Goal: Task Accomplishment & Management: Manage account settings

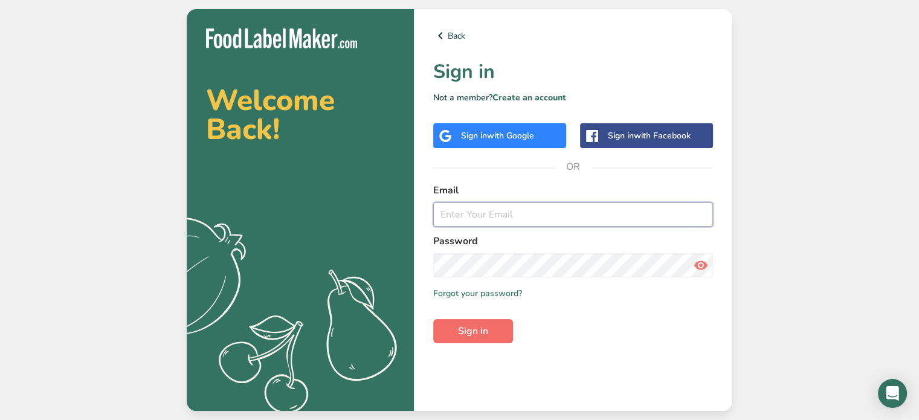
type input "[EMAIL_ADDRESS][DOMAIN_NAME]"
click at [476, 334] on span "Sign in" at bounding box center [473, 331] width 30 height 15
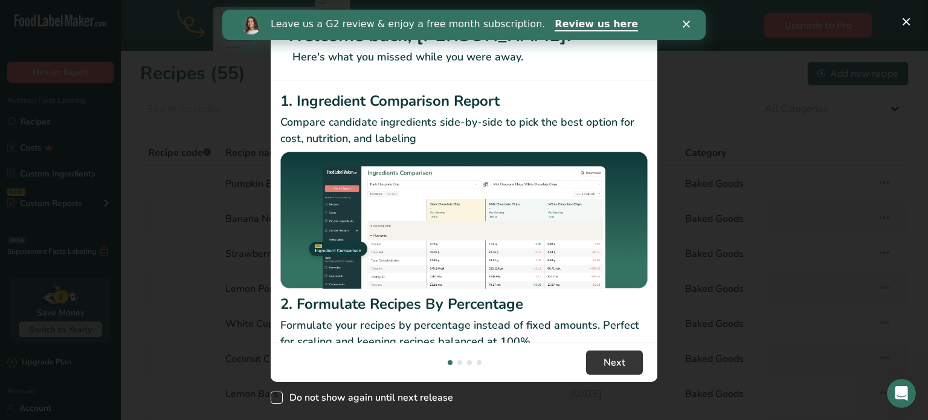
click at [280, 399] on span "New Features" at bounding box center [277, 398] width 12 height 12
click at [279, 399] on input "Do not show again until next release" at bounding box center [275, 398] width 8 height 8
checkbox input "true"
click at [624, 364] on span "Next" at bounding box center [615, 362] width 22 height 15
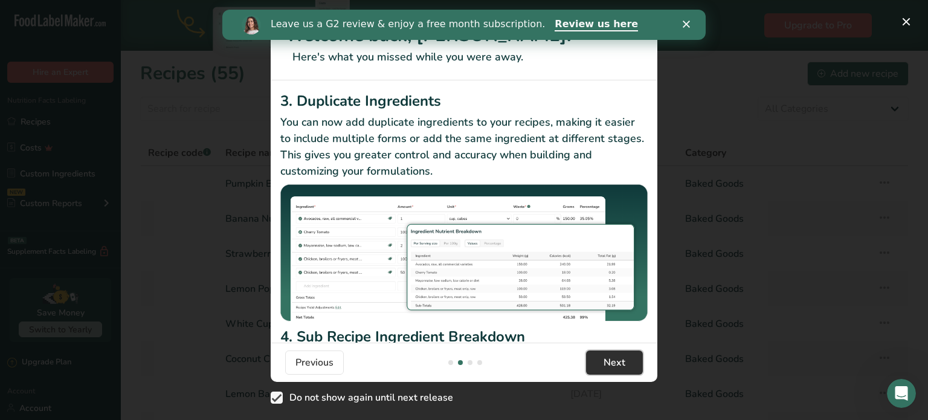
click at [624, 363] on span "Next" at bounding box center [615, 362] width 22 height 15
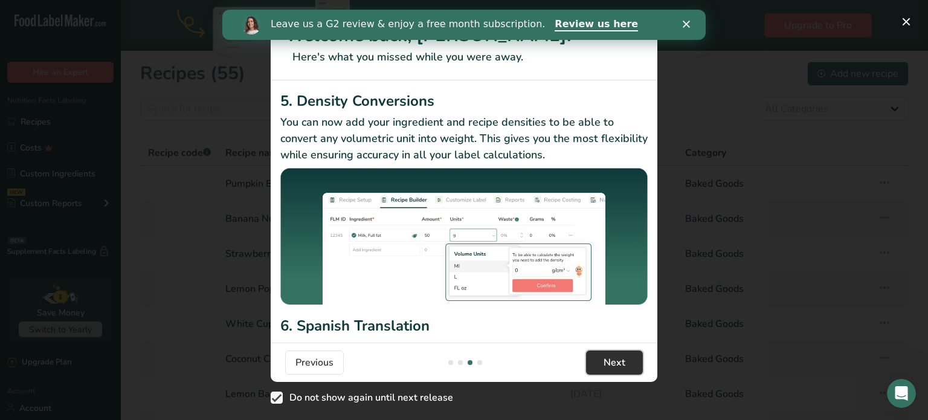
click at [624, 363] on span "Next" at bounding box center [615, 362] width 22 height 15
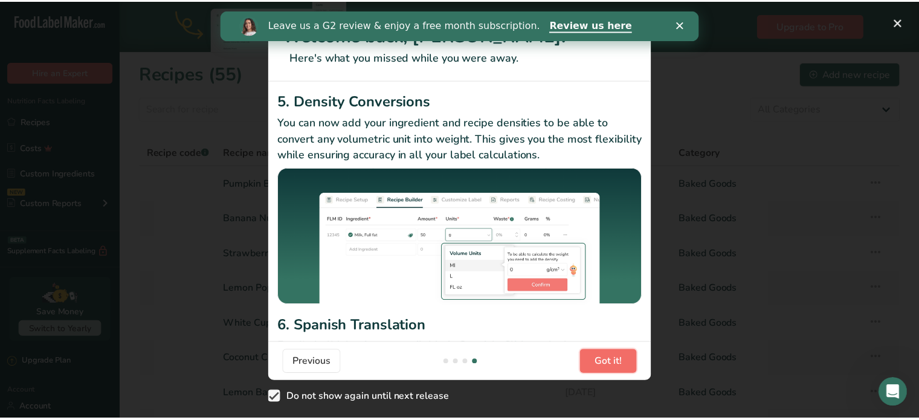
scroll to position [0, 1161]
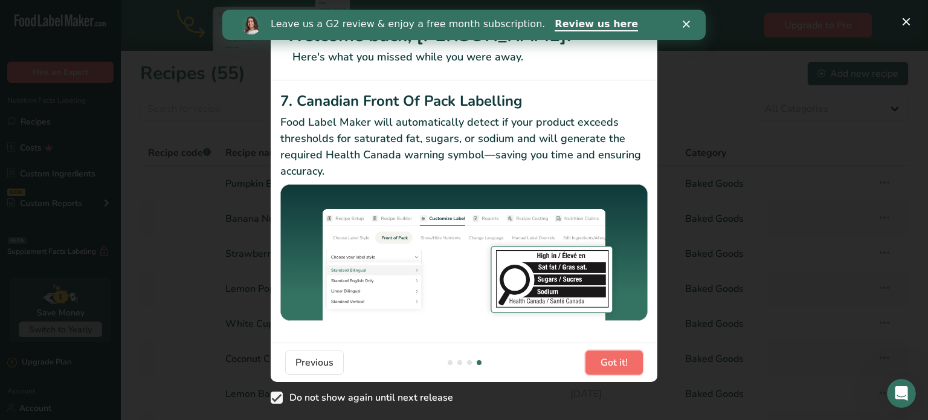
click at [624, 363] on span "Got it!" at bounding box center [614, 362] width 27 height 15
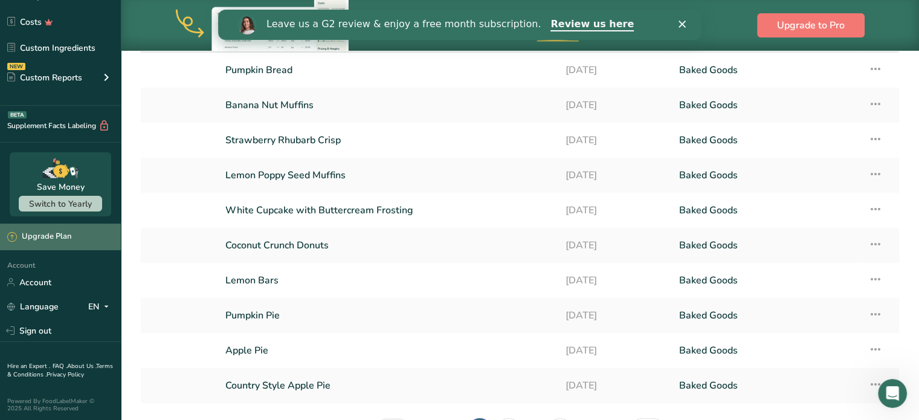
scroll to position [121, 0]
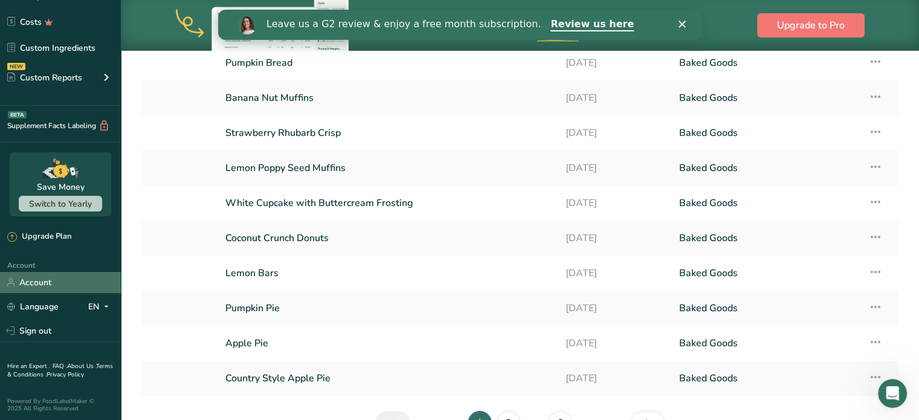
click at [39, 280] on link "Account" at bounding box center [60, 282] width 121 height 21
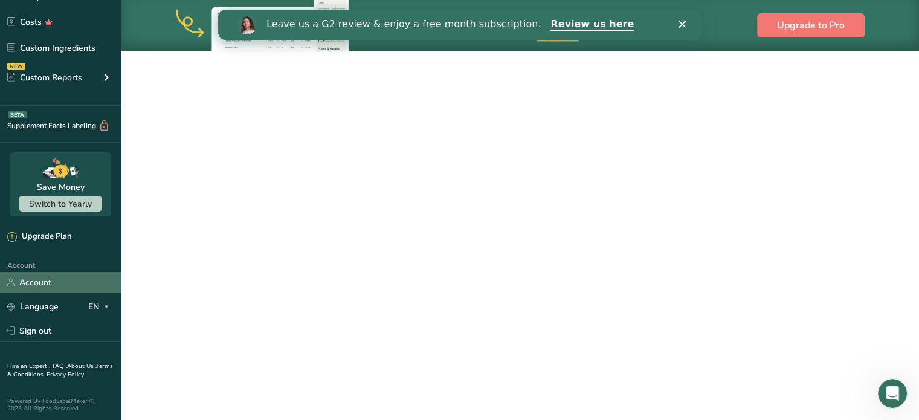
scroll to position [50, 0]
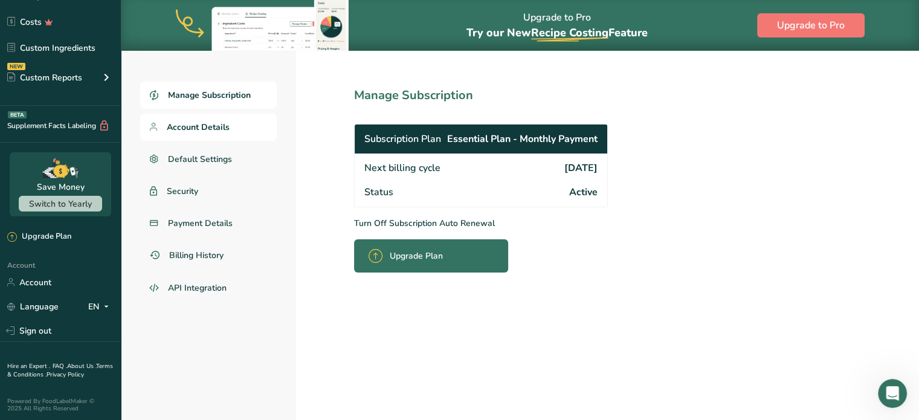
click at [217, 123] on span "Account Details" at bounding box center [198, 127] width 63 height 13
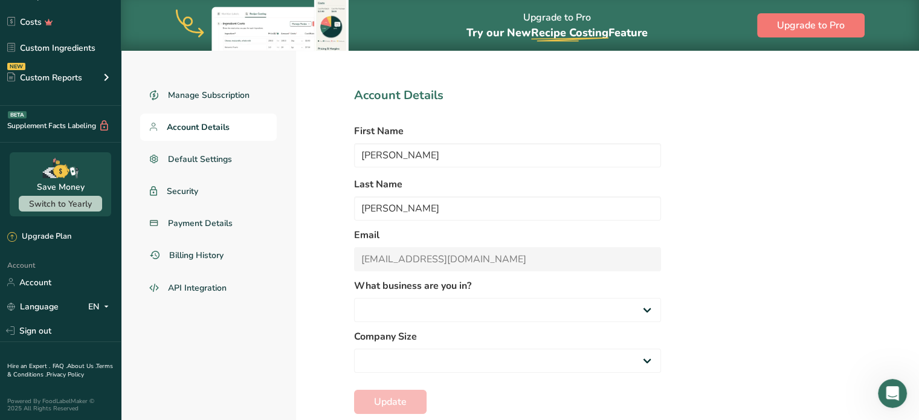
select select "3"
click at [211, 222] on span "Payment Details" at bounding box center [200, 223] width 65 height 13
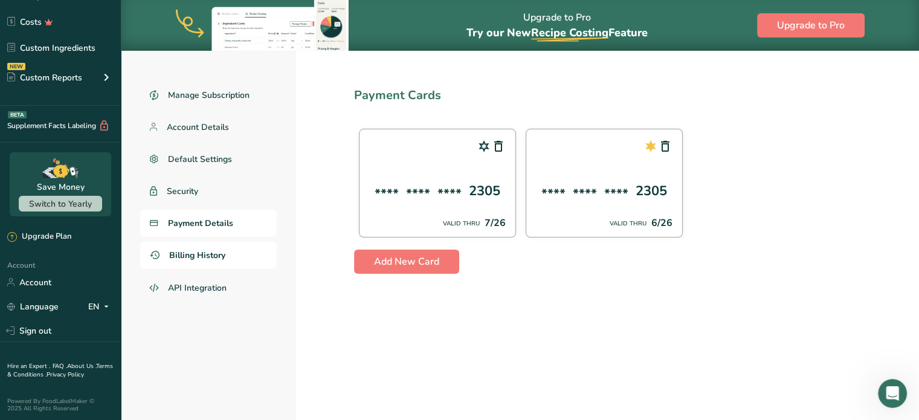
click at [206, 253] on span "Billing History" at bounding box center [197, 255] width 56 height 13
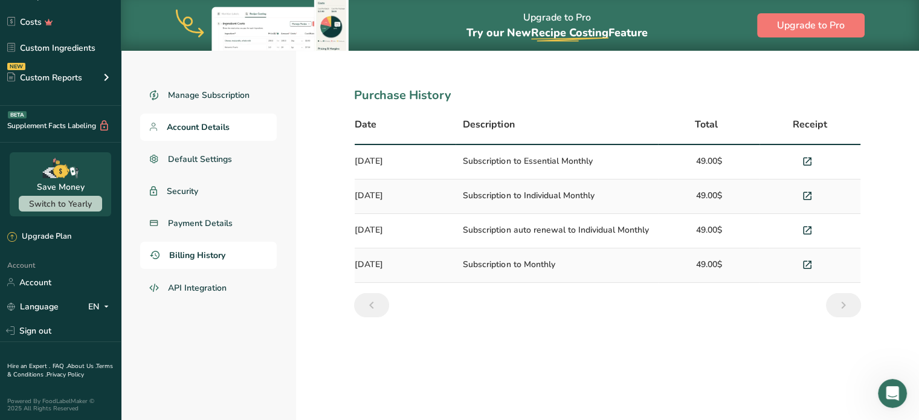
click at [194, 125] on span "Account Details" at bounding box center [198, 127] width 63 height 13
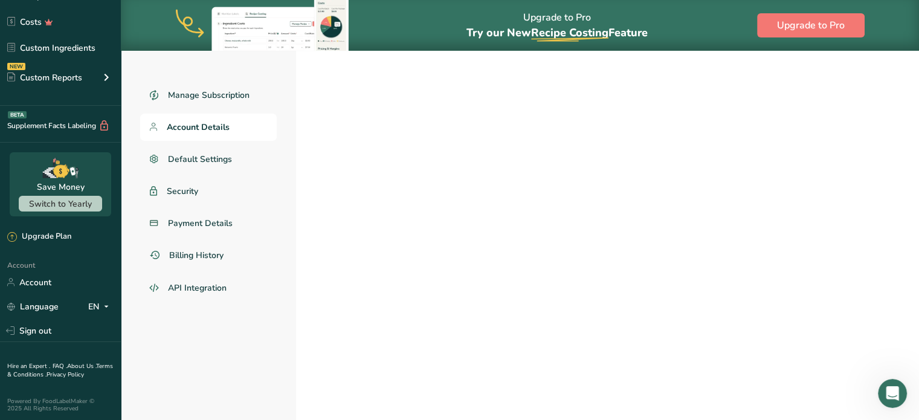
select select "3"
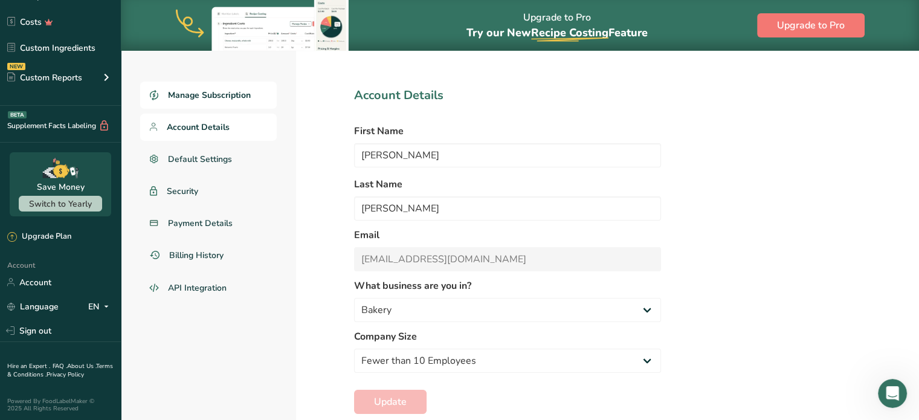
click at [222, 96] on span "Manage Subscription" at bounding box center [209, 95] width 83 height 13
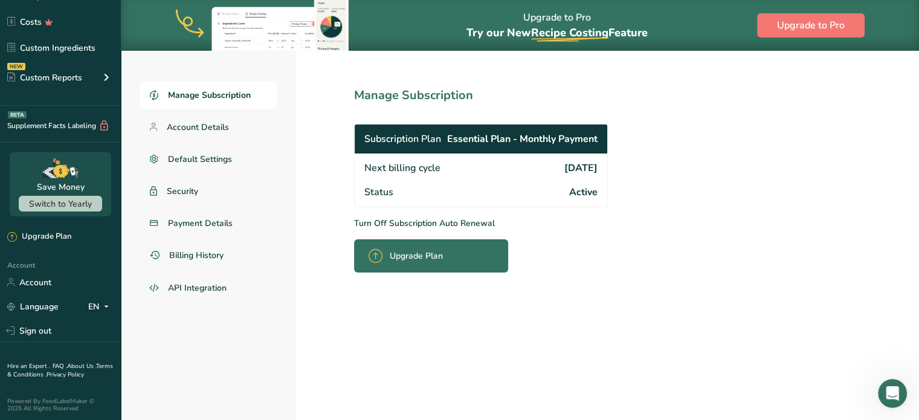
click at [392, 198] on span "Status" at bounding box center [378, 192] width 29 height 15
click at [436, 224] on p "Turn Off Subscription Auto Renewal" at bounding box center [507, 223] width 307 height 13
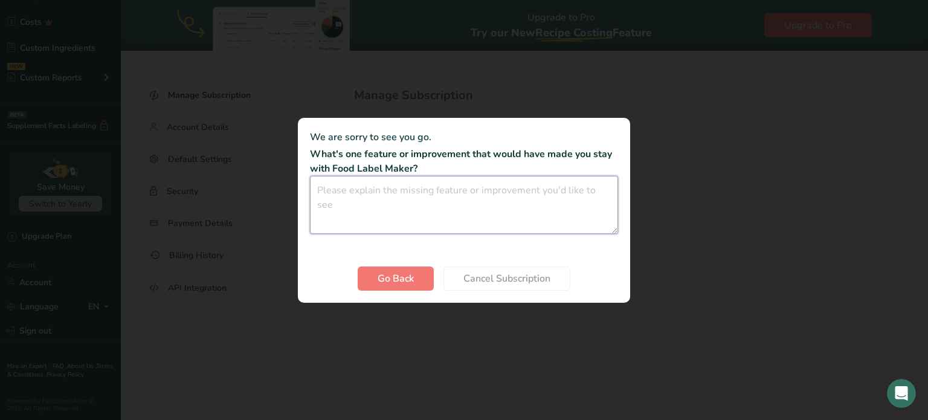
click at [380, 225] on textarea "Cancel subscription modal" at bounding box center [464, 205] width 308 height 58
type textarea "too expensive"
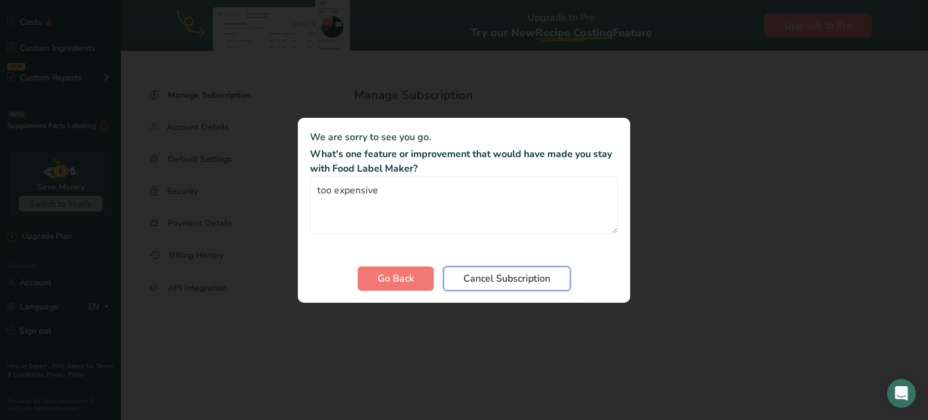
click at [534, 273] on span "Cancel Subscription" at bounding box center [507, 278] width 87 height 15
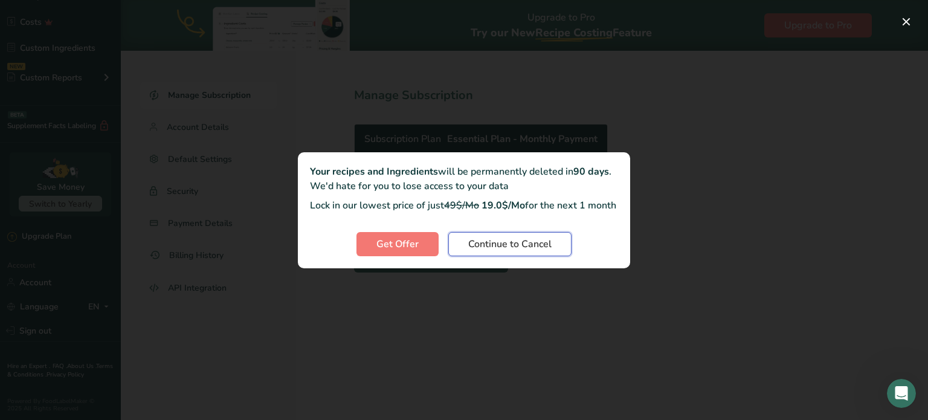
click at [486, 251] on span "Continue to Cancel" at bounding box center [509, 244] width 83 height 15
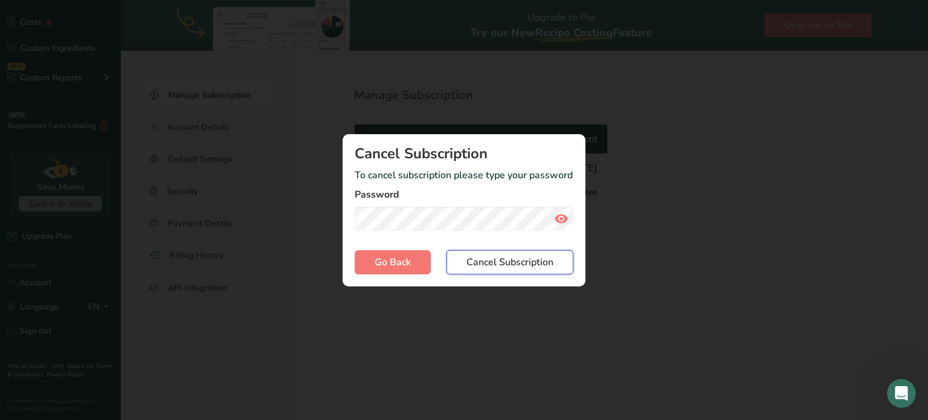
click at [501, 258] on span "Cancel Subscription" at bounding box center [510, 262] width 87 height 15
